Goal: Task Accomplishment & Management: Manage account settings

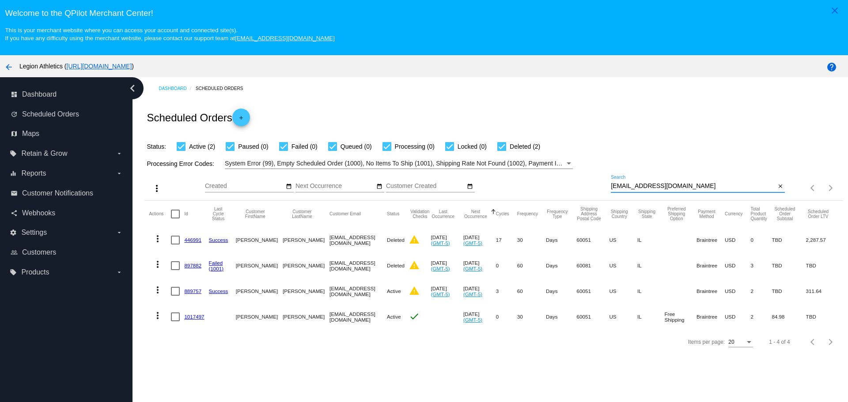
click at [628, 185] on input "[EMAIL_ADDRESS][DOMAIN_NAME]" at bounding box center [693, 186] width 165 height 7
paste input "[EMAIL_ADDRESS]"
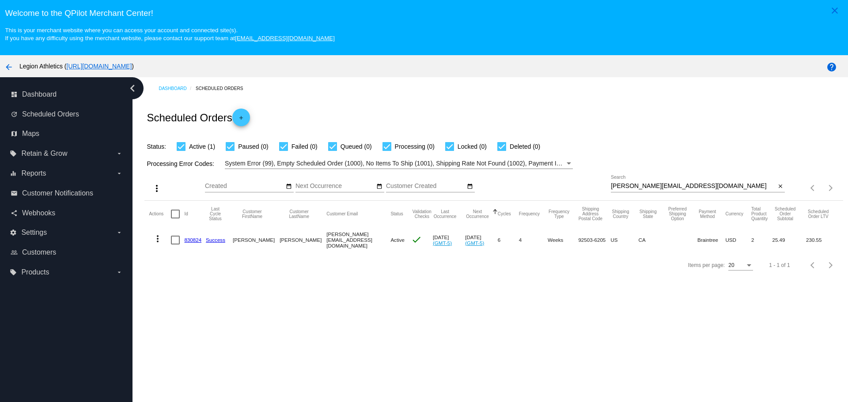
click at [658, 164] on div "Processing Error Codes: System Error (99), Empty Scheduled Order (1000), No Ite…" at bounding box center [493, 160] width 698 height 17
click at [660, 191] on div "irina_alvarez@hotmail.com Search" at bounding box center [693, 183] width 165 height 17
click at [660, 187] on input "irina_alvarez@hotmail.com" at bounding box center [693, 186] width 165 height 7
paste input "Can you apply my points to my next subscription order?"
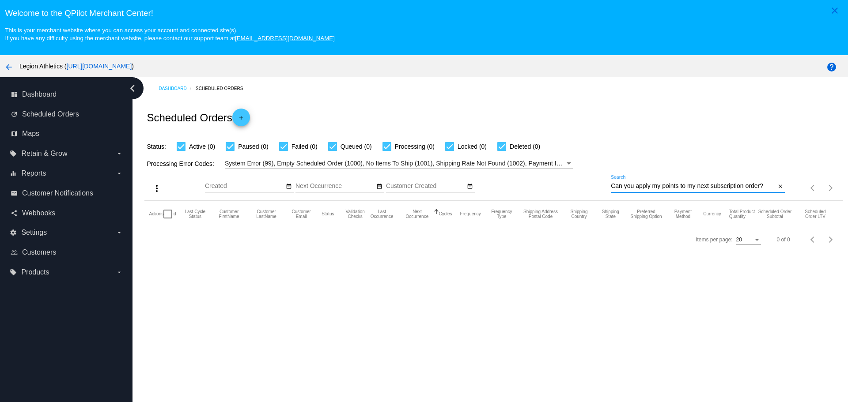
paste input "kaygatti@gmail.com"
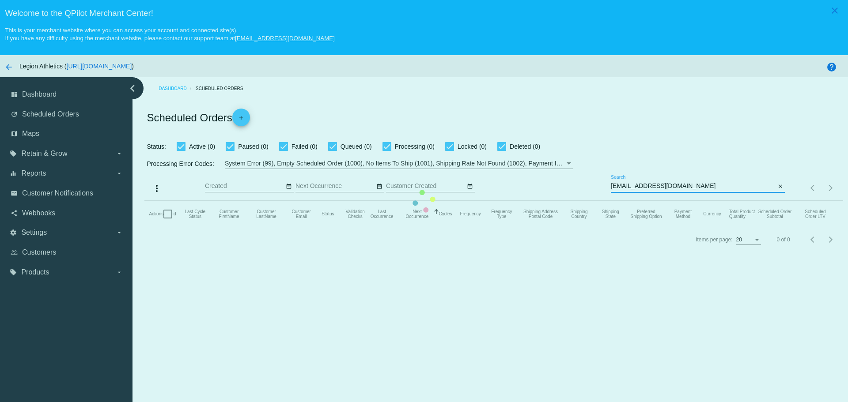
type input "kaygatti@gmail.com"
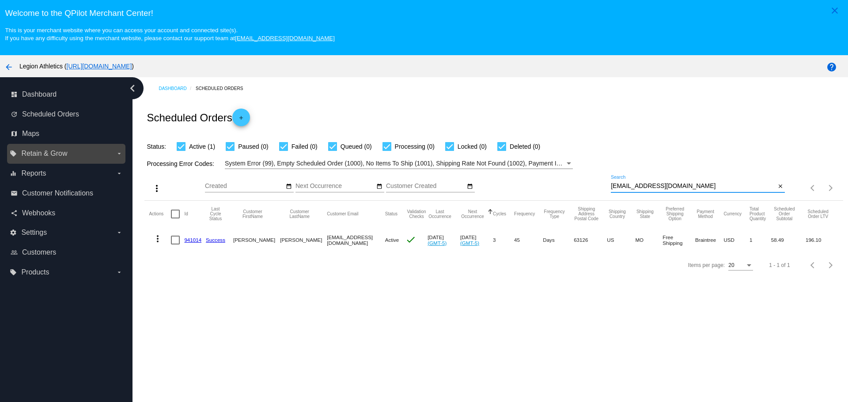
click at [50, 150] on span "Retain & Grow" at bounding box center [44, 154] width 46 height 8
click at [0, 0] on input "local_offer Retain & Grow arrow_drop_down" at bounding box center [0, 0] width 0 height 0
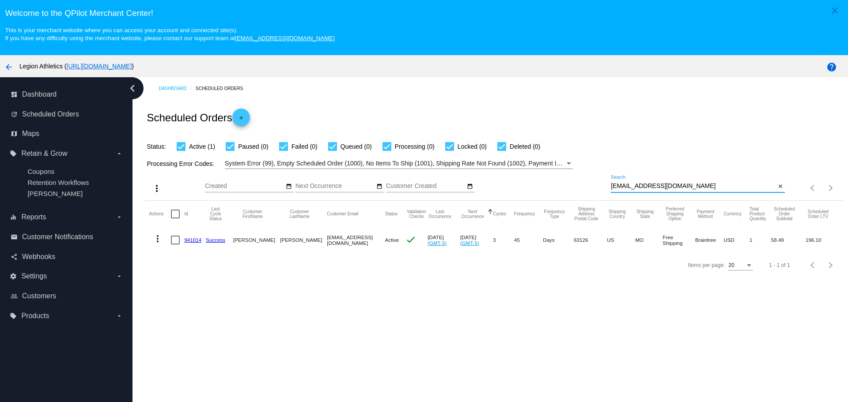
click at [676, 183] on input "kaygatti@gmail.com" at bounding box center [693, 186] width 165 height 7
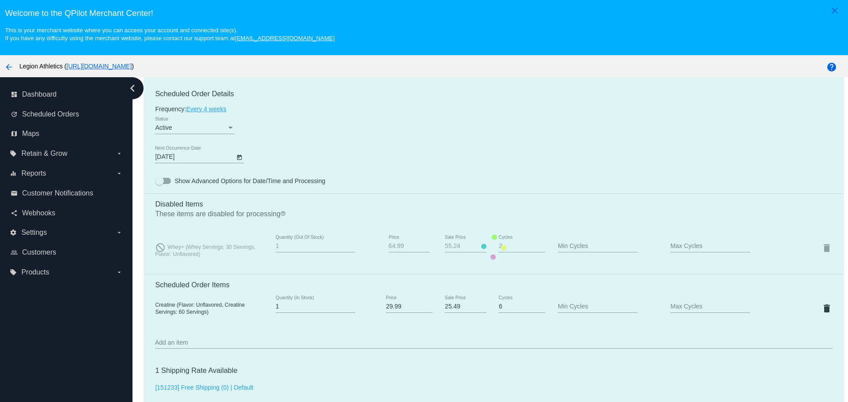
scroll to position [574, 0]
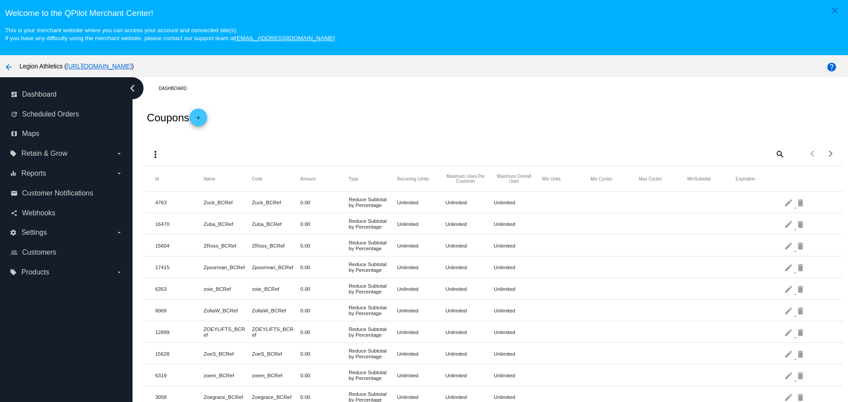
click at [202, 126] on span "add" at bounding box center [198, 120] width 11 height 22
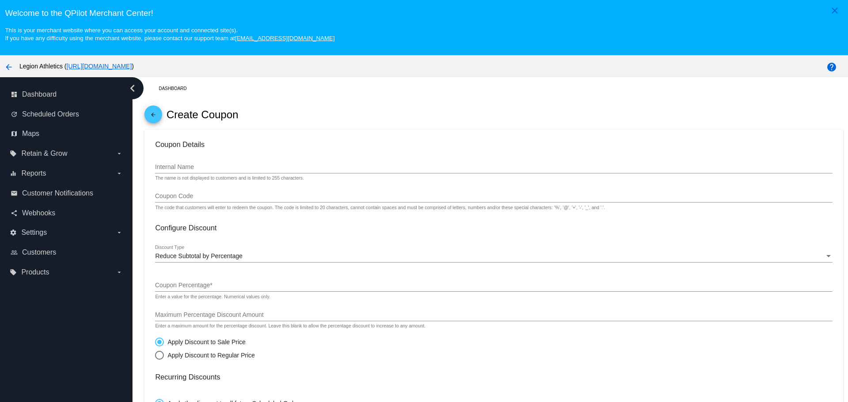
click at [203, 159] on div "Internal Name" at bounding box center [493, 164] width 677 height 17
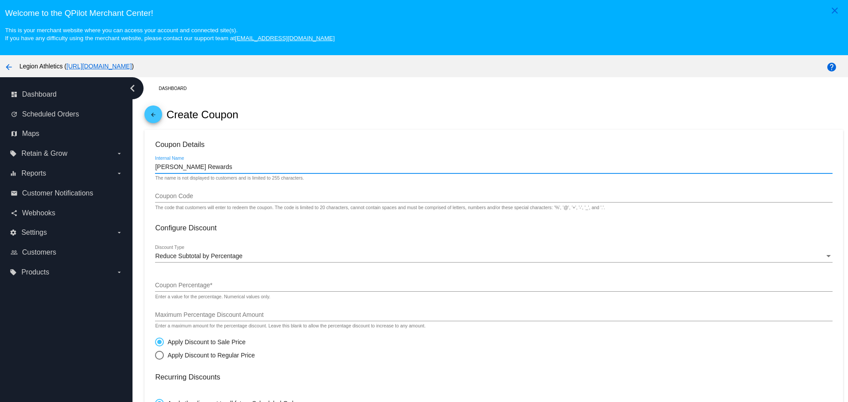
type input "[PERSON_NAME] Rewards"
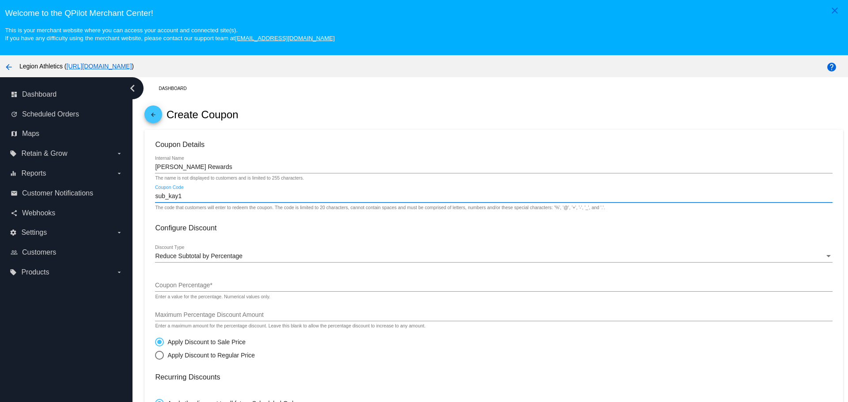
type input "sub_kay1"
click at [200, 250] on div "Reduce Subtotal by Percentage Discount Type" at bounding box center [493, 253] width 677 height 17
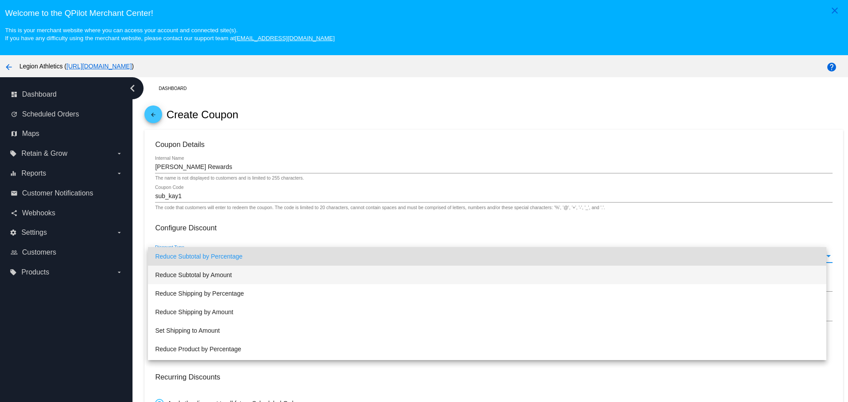
click at [223, 276] on span "Reduce Subtotal by Amount" at bounding box center [487, 275] width 664 height 19
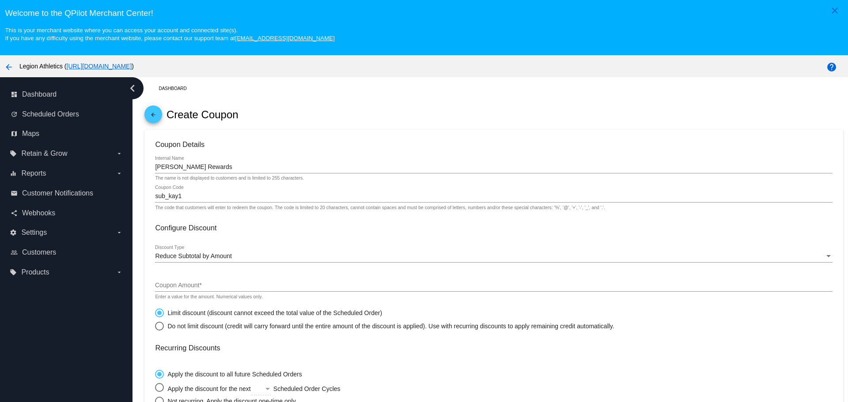
click at [220, 278] on div "Coupon Amount *" at bounding box center [493, 283] width 677 height 17
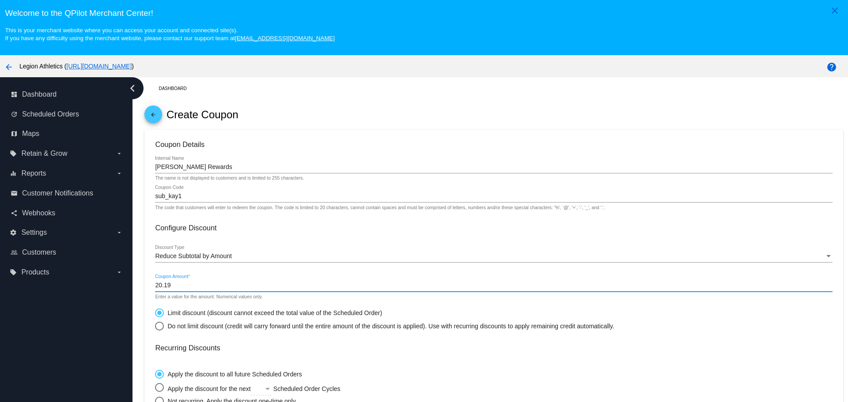
type input "20.19"
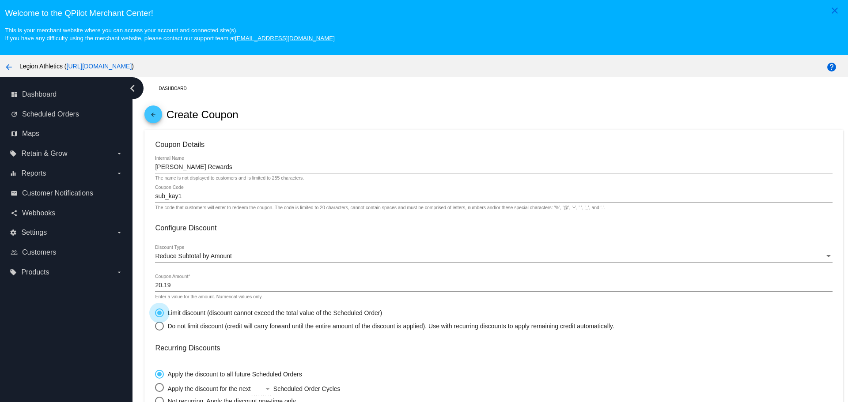
click at [193, 326] on div "Do not limit discount (credit will carry forward until the entire amount of the…" at bounding box center [389, 326] width 450 height 7
click at [155, 326] on input "Do not limit discount (credit will carry forward until the entire amount of the…" at bounding box center [155, 326] width 0 height 0
radio input "true"
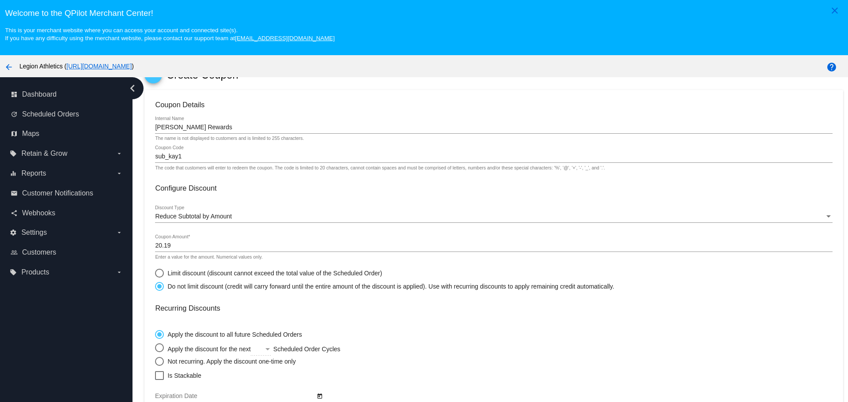
scroll to position [88, 0]
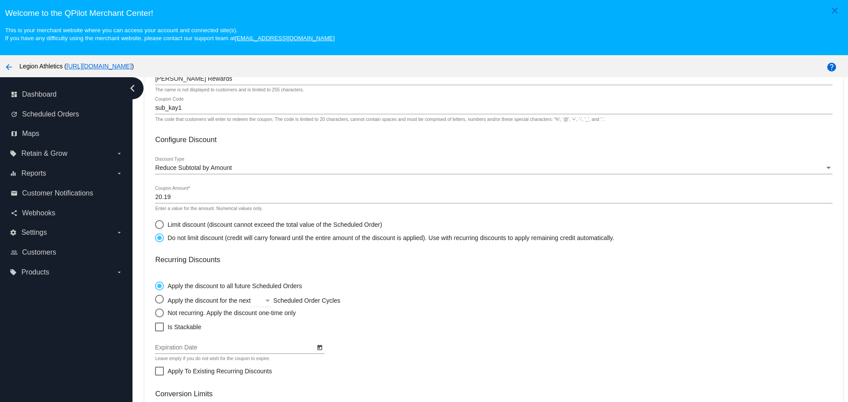
click at [189, 313] on div "Not recurring. Apply the discount one-time only" at bounding box center [230, 312] width 132 height 7
click at [155, 313] on input "Not recurring. Apply the discount one-time only" at bounding box center [155, 313] width 0 height 0
radio input "true"
click at [181, 328] on span "Is Stackable" at bounding box center [184, 327] width 34 height 11
click at [159, 332] on input "Is Stackable" at bounding box center [159, 332] width 0 height 0
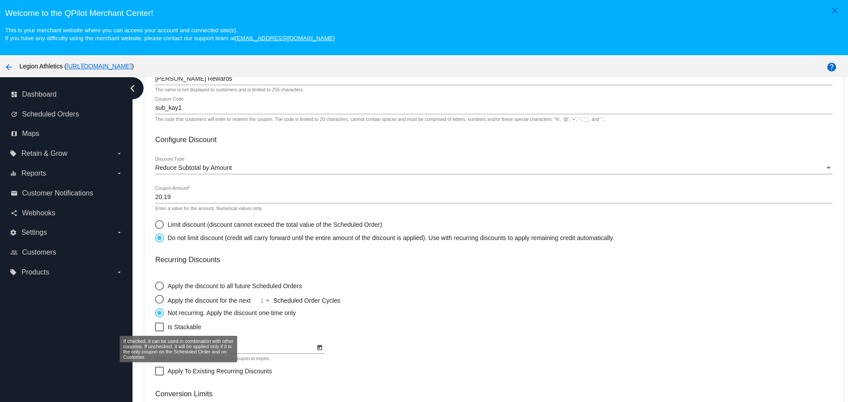
checkbox input "true"
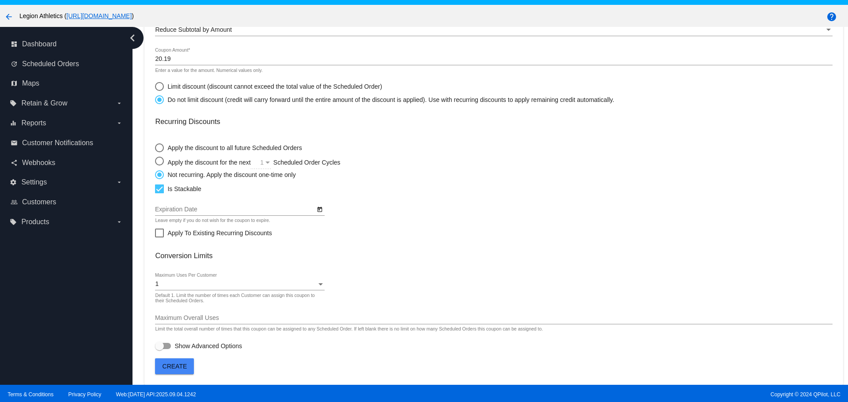
scroll to position [55, 0]
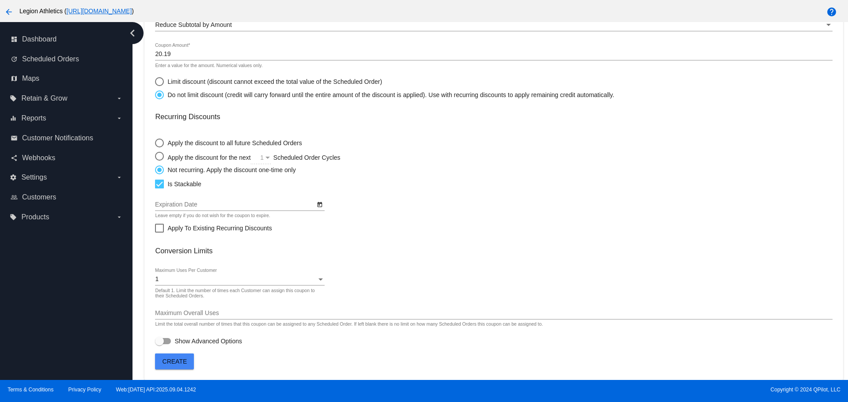
click at [180, 366] on button "Create" at bounding box center [174, 362] width 39 height 16
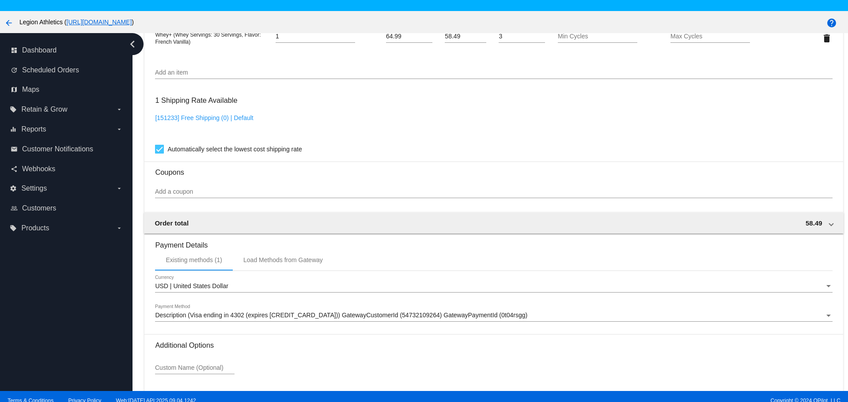
scroll to position [602, 0]
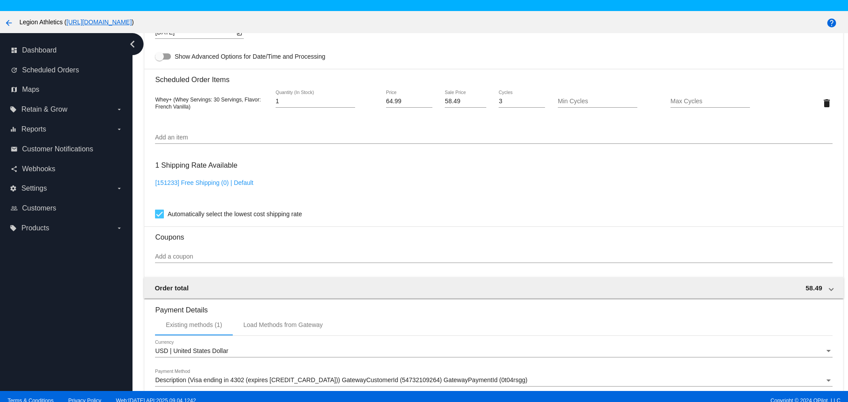
click at [196, 249] on div "Add a coupon" at bounding box center [493, 254] width 677 height 17
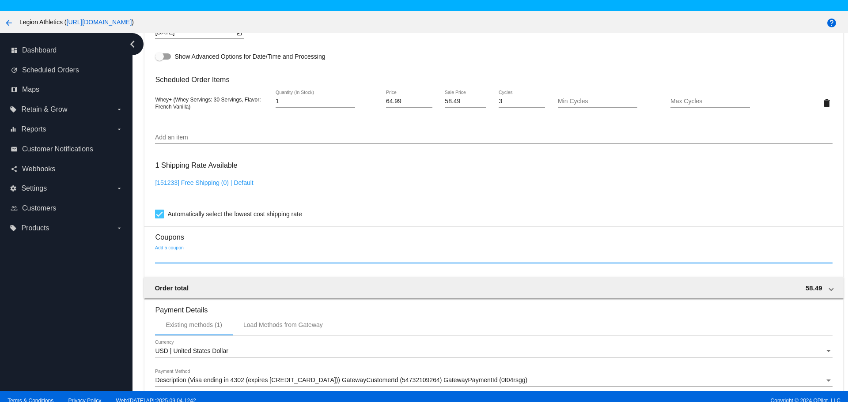
paste input "sub_kay1"
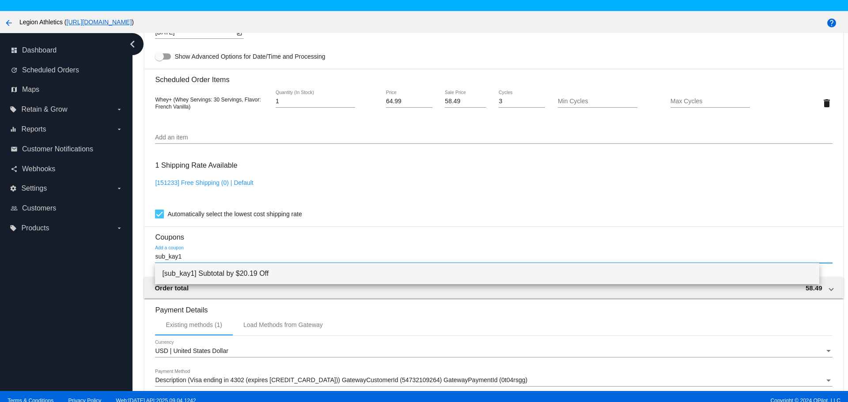
type input "sub_kay1"
click at [244, 274] on span "[sub_kay1] Subtotal by $20.19 Off" at bounding box center [486, 273] width 649 height 21
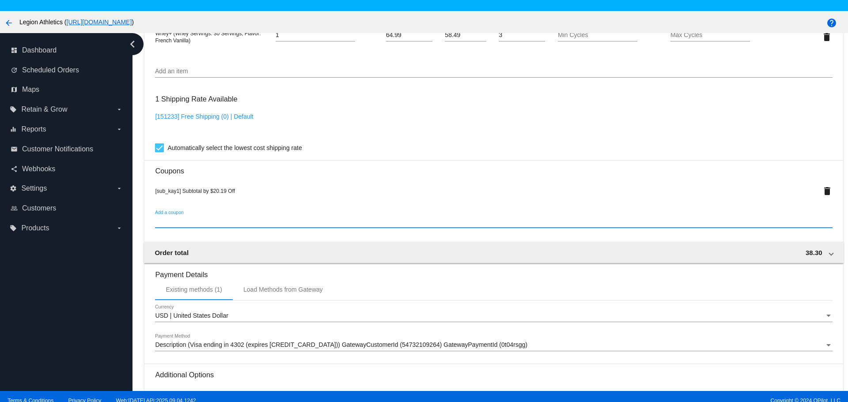
scroll to position [766, 0]
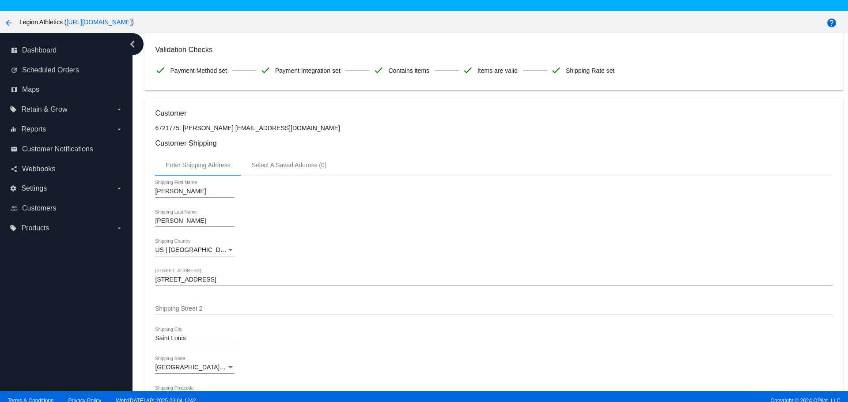
scroll to position [0, 0]
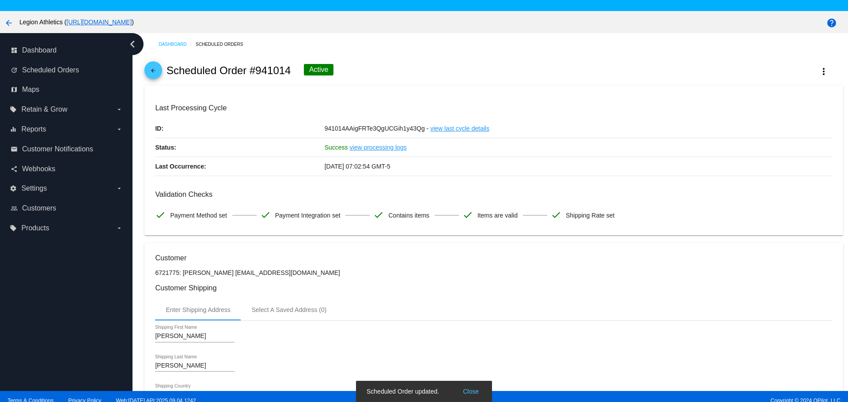
click at [283, 70] on h2 "Scheduled Order #941014" at bounding box center [228, 70] width 124 height 12
copy h2 "941014"
